Goal: Task Accomplishment & Management: Use online tool/utility

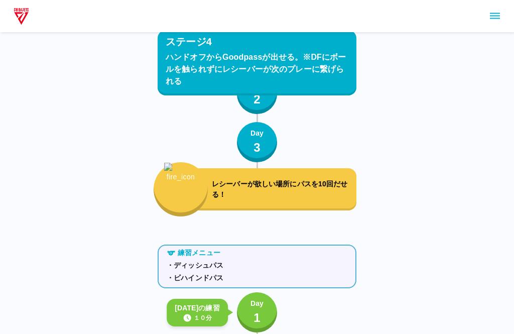
scroll to position [2038, 0]
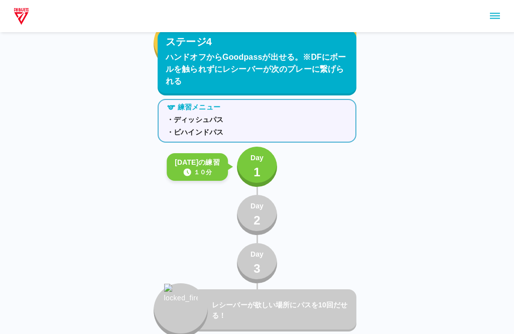
click at [255, 170] on p "1" at bounding box center [256, 172] width 7 height 18
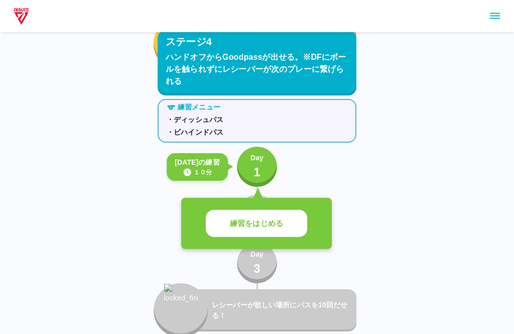
click at [293, 228] on button "練習をはじめる" at bounding box center [256, 224] width 101 height 28
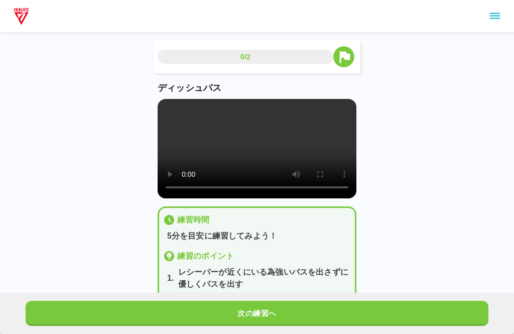
click at [254, 154] on video at bounding box center [257, 148] width 199 height 99
click at [205, 198] on video at bounding box center [257, 148] width 199 height 99
click at [200, 198] on video at bounding box center [257, 148] width 199 height 99
click at [198, 198] on video at bounding box center [257, 148] width 199 height 99
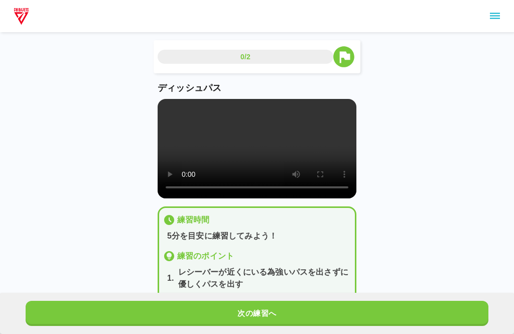
click at [173, 198] on video at bounding box center [257, 148] width 199 height 99
click at [242, 309] on button "次の練習へ" at bounding box center [257, 312] width 463 height 25
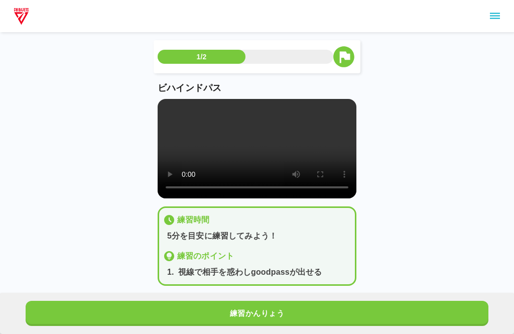
click at [188, 198] on video at bounding box center [257, 148] width 199 height 99
click at [198, 198] on video at bounding box center [257, 148] width 199 height 99
click at [201, 198] on video at bounding box center [257, 148] width 199 height 99
click at [287, 301] on button "練習かんりょう" at bounding box center [257, 312] width 463 height 25
